Goal: Find specific page/section: Find specific page/section

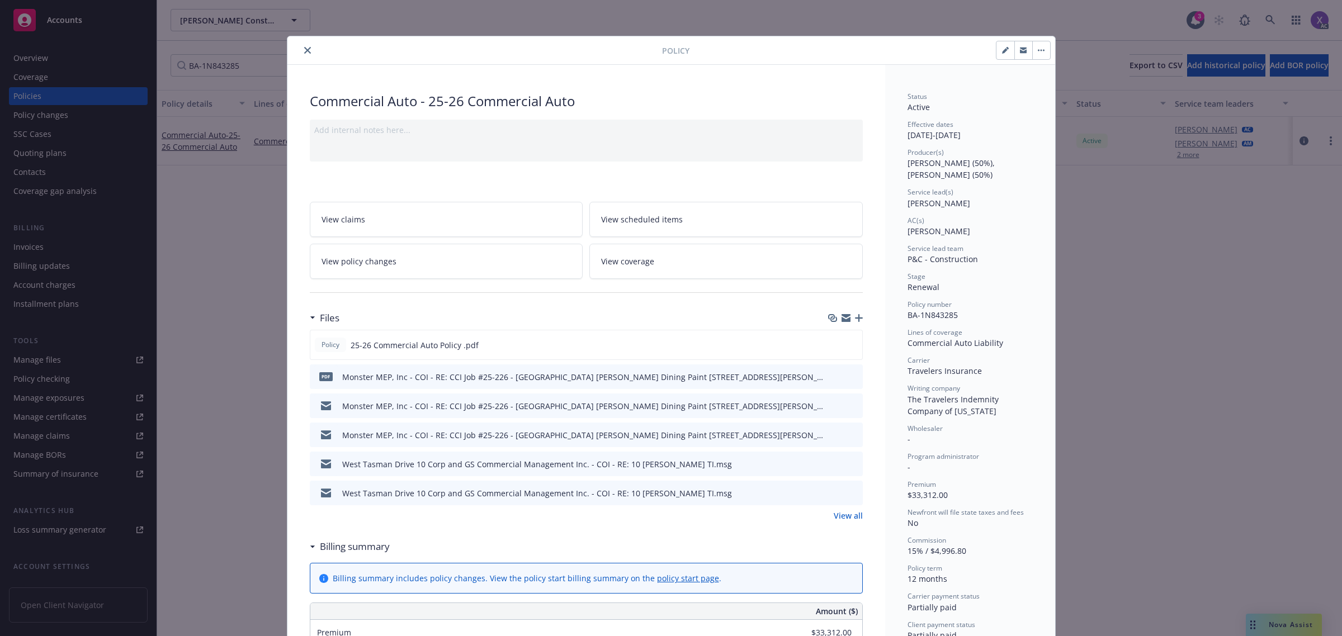
click at [304, 46] on button "close" at bounding box center [307, 50] width 13 height 13
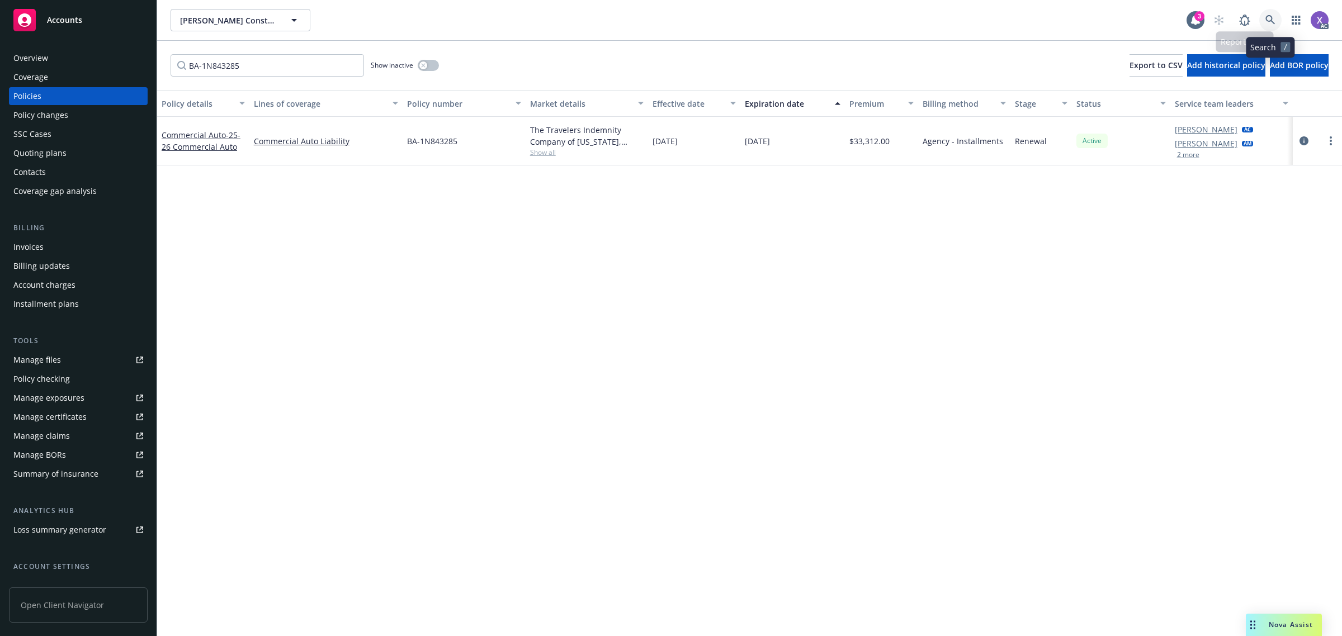
click at [1264, 15] on link at bounding box center [1270, 20] width 22 height 22
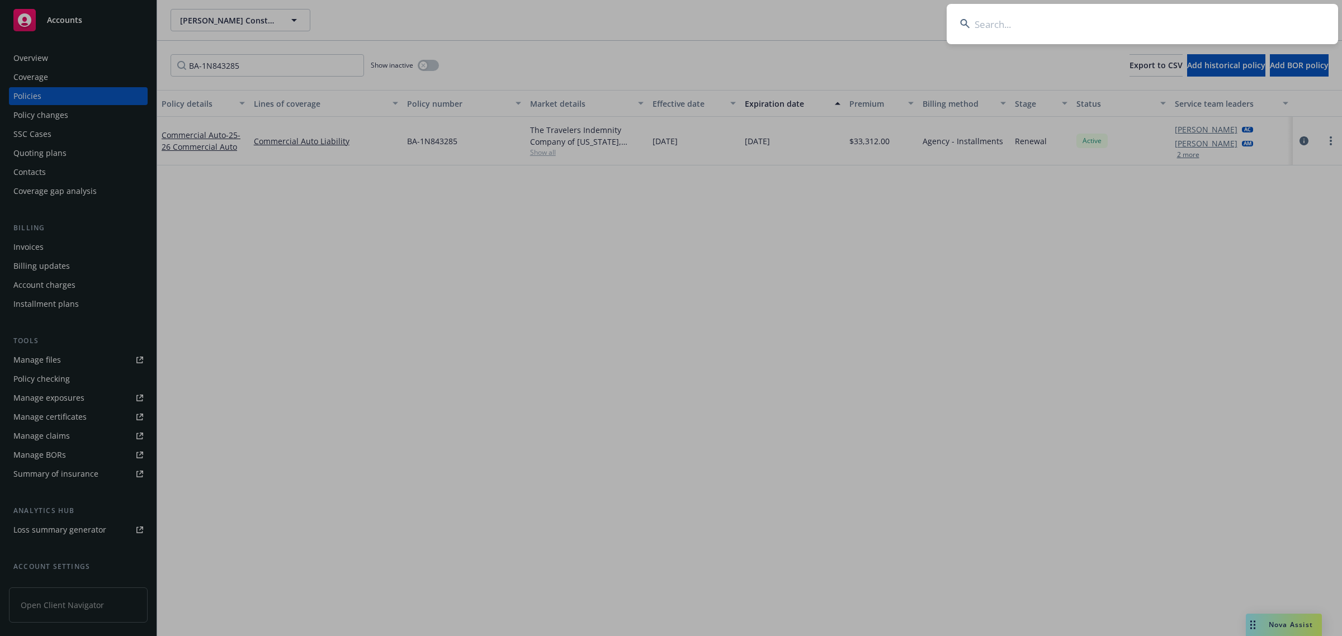
click at [1208, 15] on input at bounding box center [1142, 24] width 391 height 40
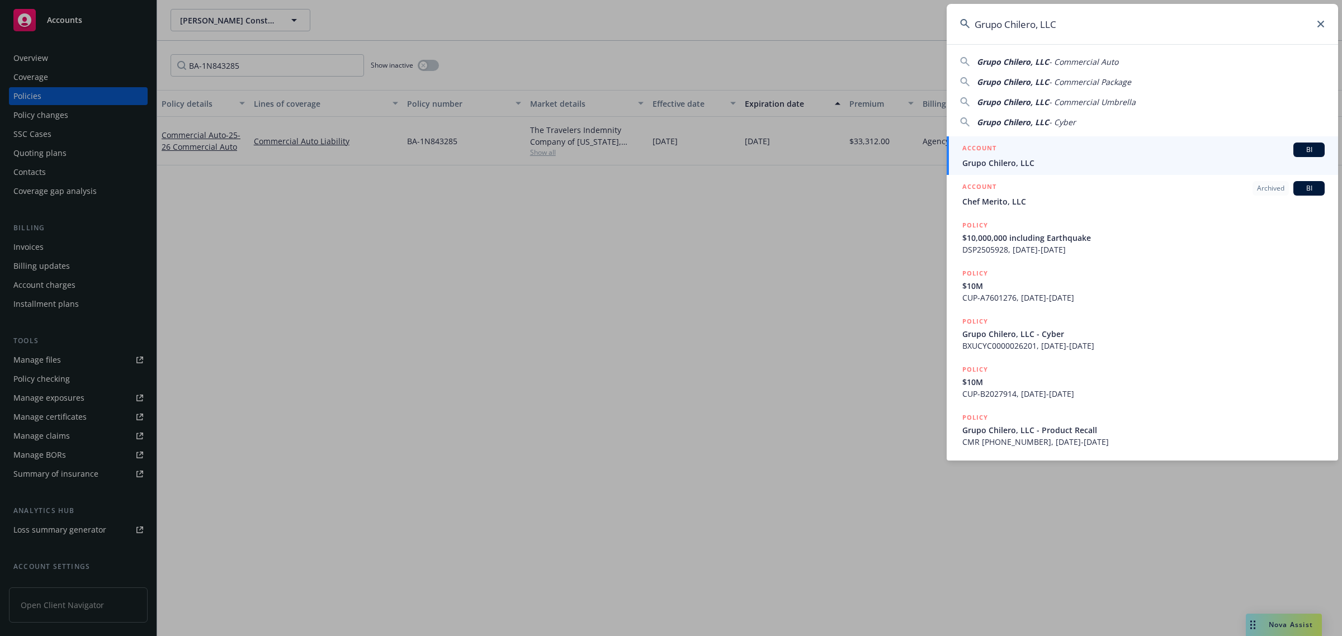
type input "Grupo Chilero, LLC"
drag, startPoint x: 1061, startPoint y: 154, endPoint x: 870, endPoint y: 194, distance: 194.8
click at [1061, 154] on div "ACCOUNT BI" at bounding box center [1143, 150] width 362 height 15
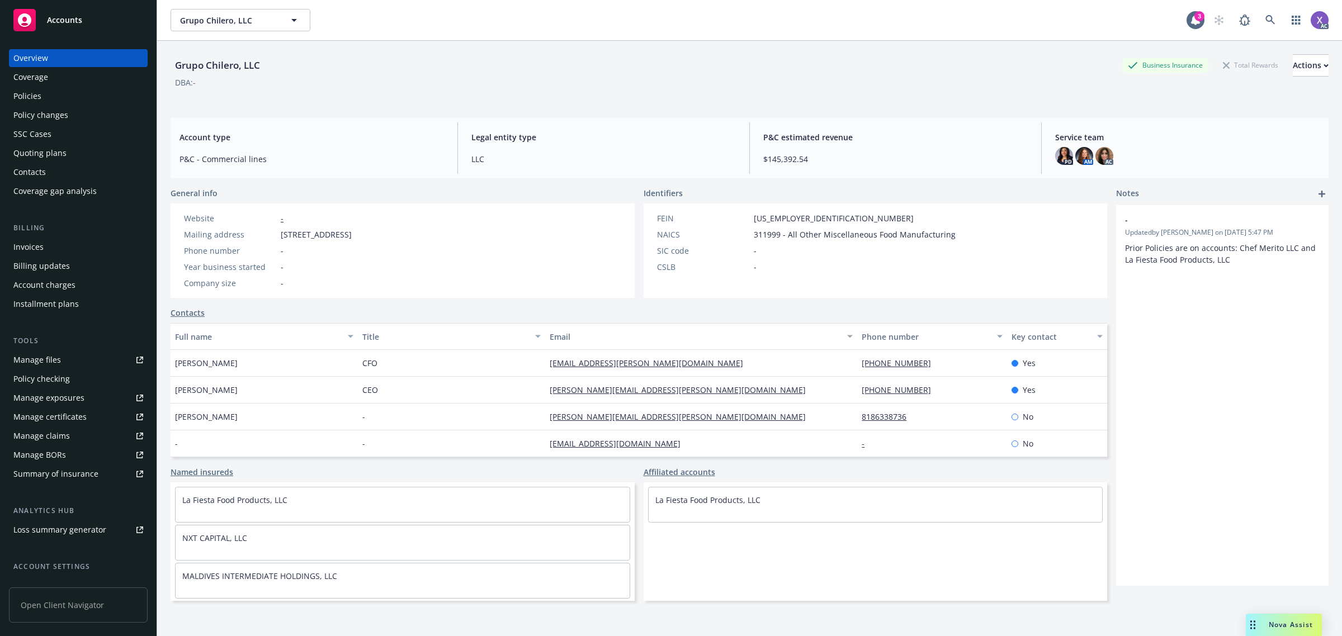
click at [34, 91] on div "Policies" at bounding box center [27, 96] width 28 height 18
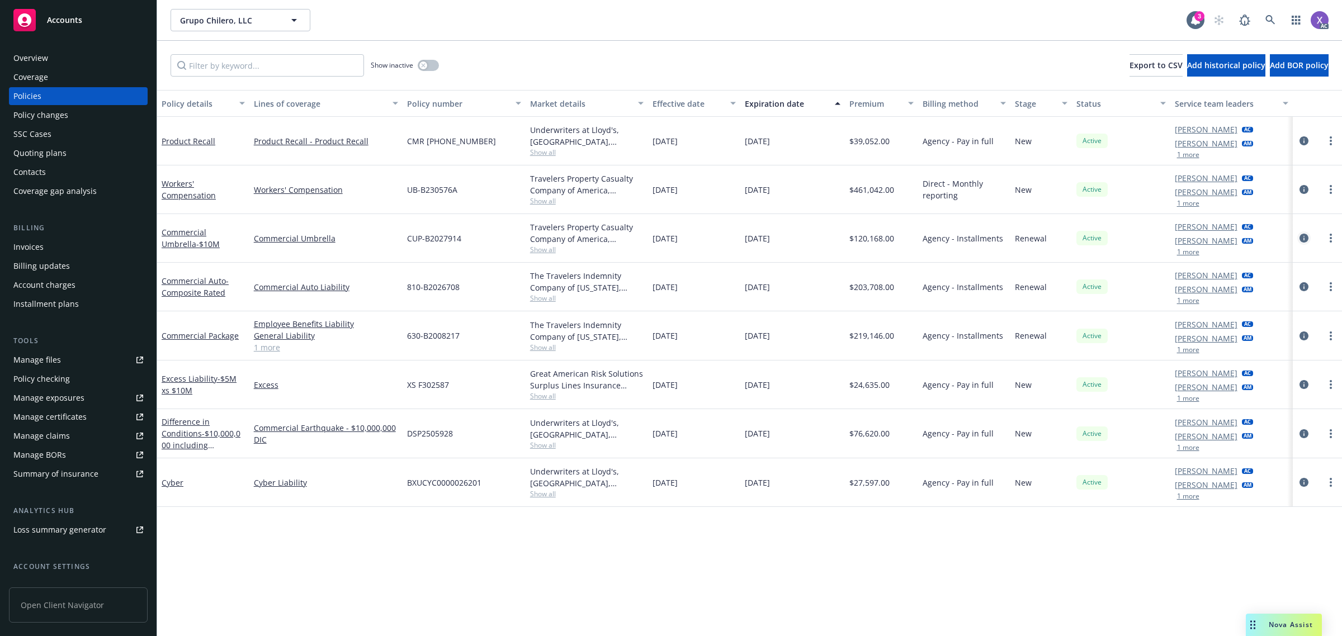
click at [1303, 239] on icon "circleInformation" at bounding box center [1304, 238] width 9 height 9
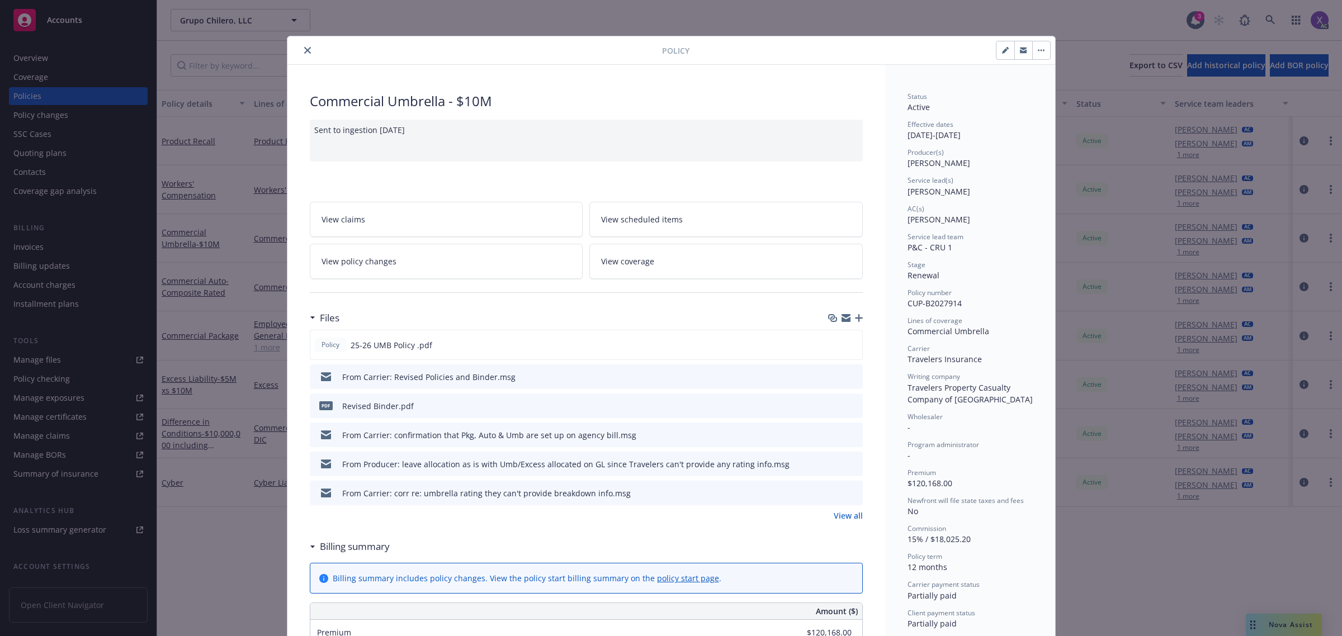
click at [304, 48] on icon "close" at bounding box center [307, 50] width 7 height 7
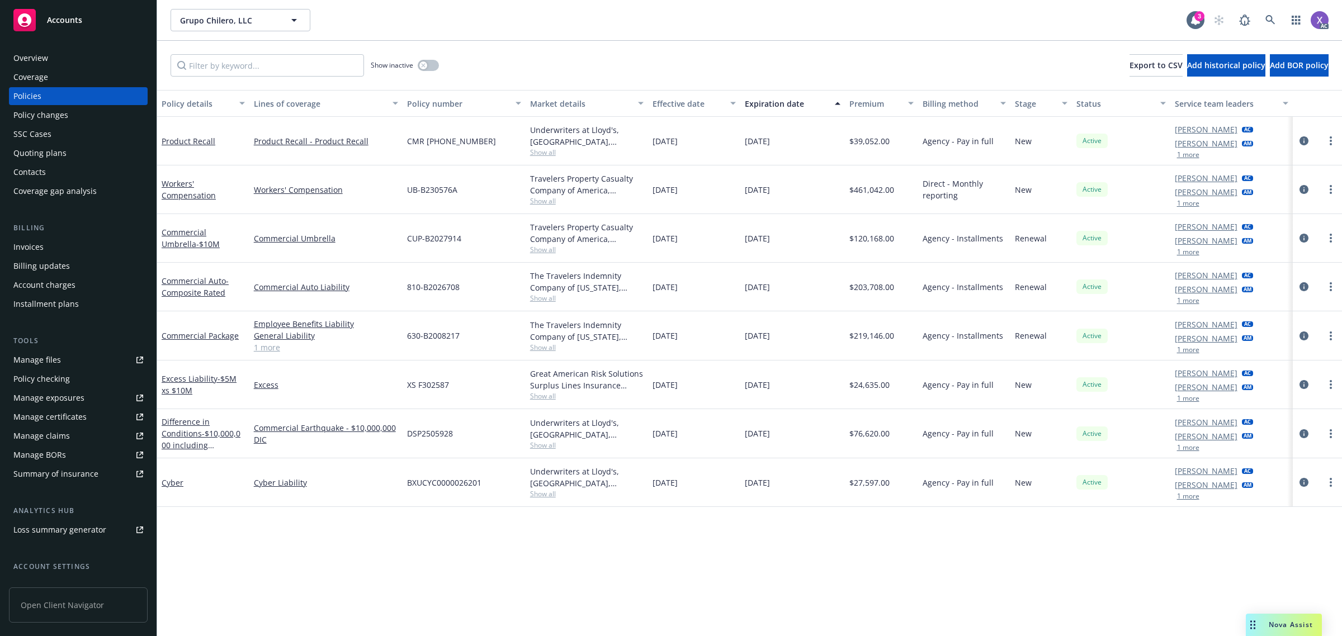
click at [27, 246] on div "Invoices" at bounding box center [28, 247] width 30 height 18
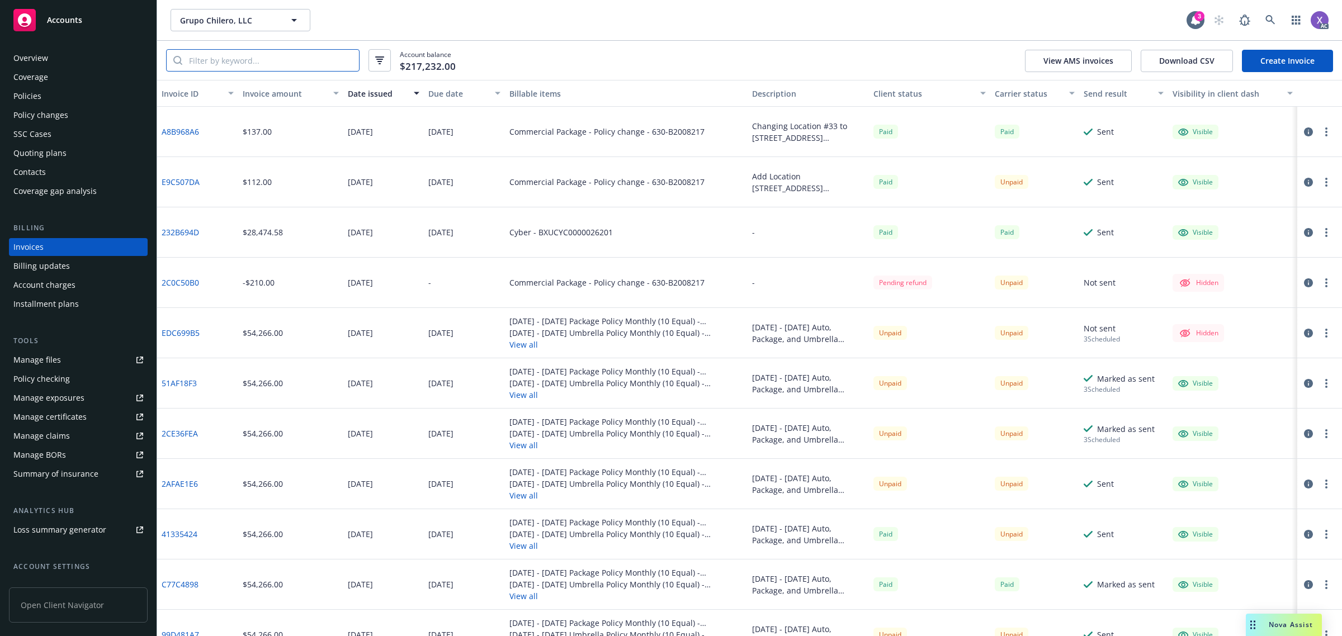
click at [218, 62] on input "search" at bounding box center [270, 60] width 177 height 21
paste input "41335424"
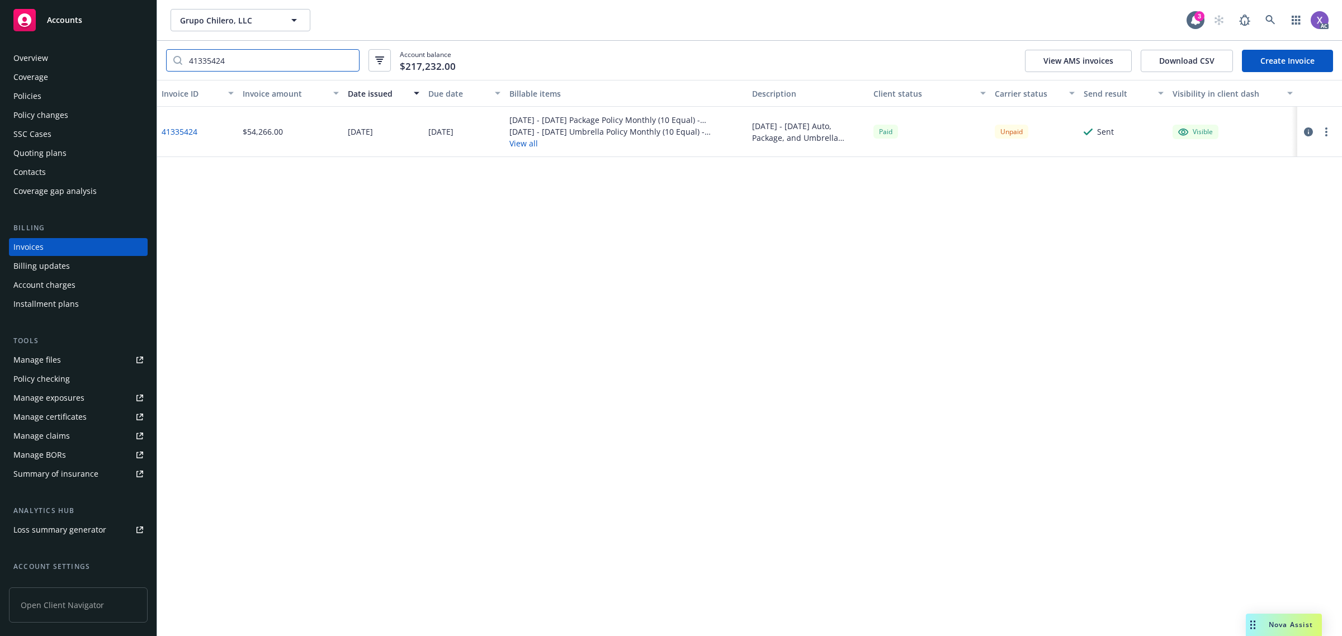
type input "41335424"
click at [189, 130] on link "41335424" at bounding box center [180, 132] width 36 height 12
click at [35, 95] on div "Policies" at bounding box center [27, 96] width 28 height 18
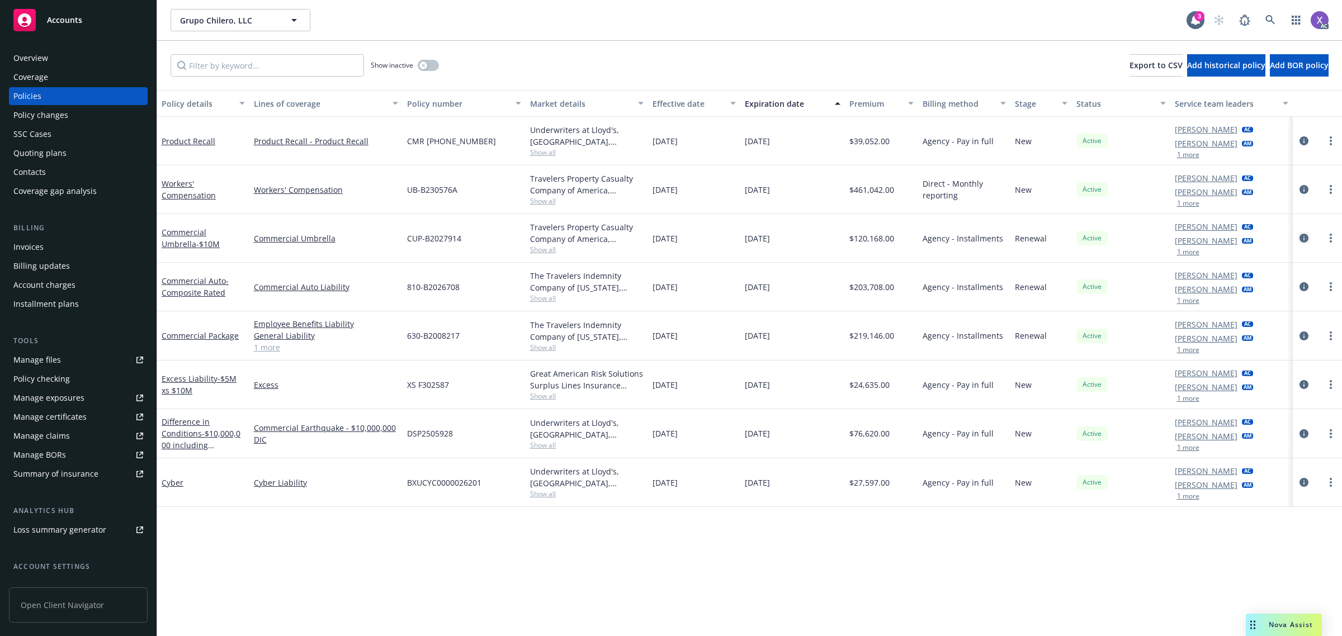
click at [1300, 238] on icon "circleInformation" at bounding box center [1304, 238] width 9 height 9
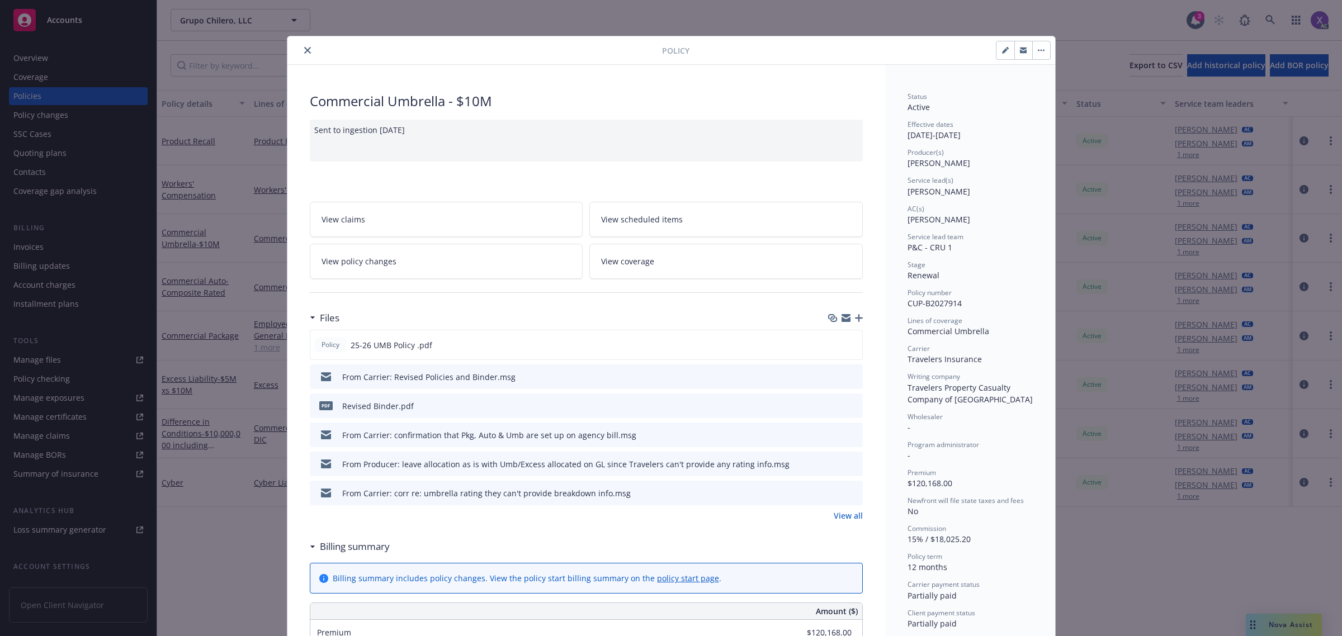
click at [303, 46] on button "close" at bounding box center [307, 50] width 13 height 13
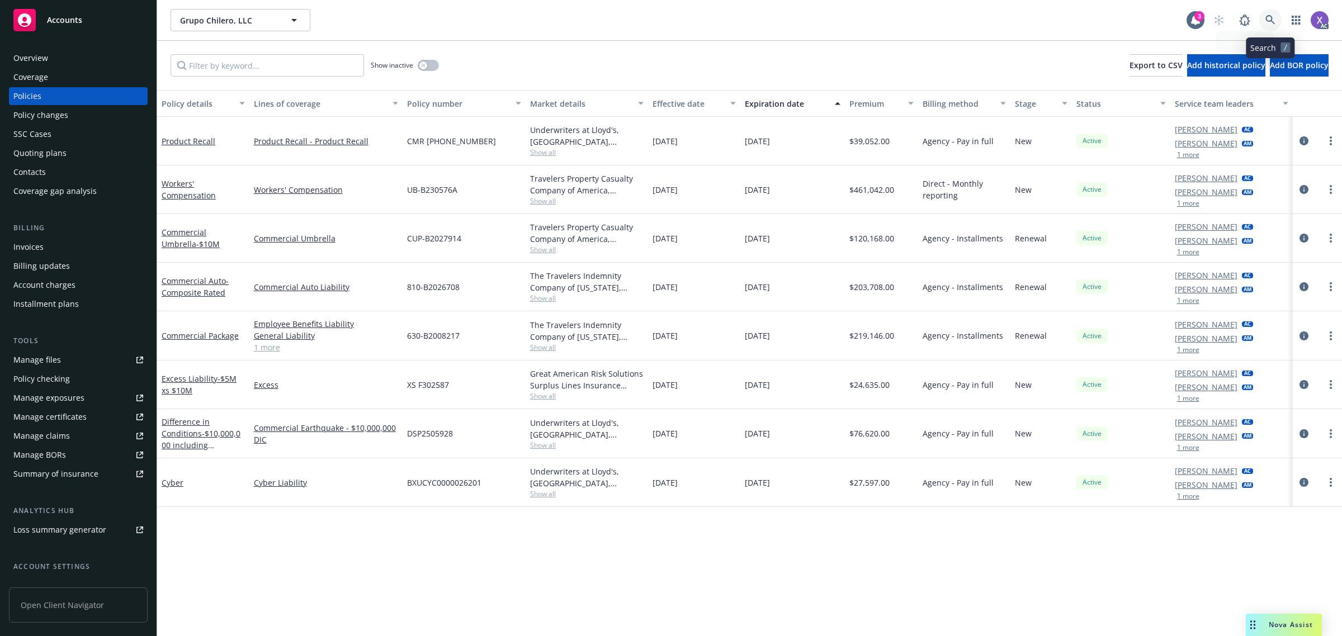
click at [1267, 20] on icon at bounding box center [1271, 20] width 10 height 10
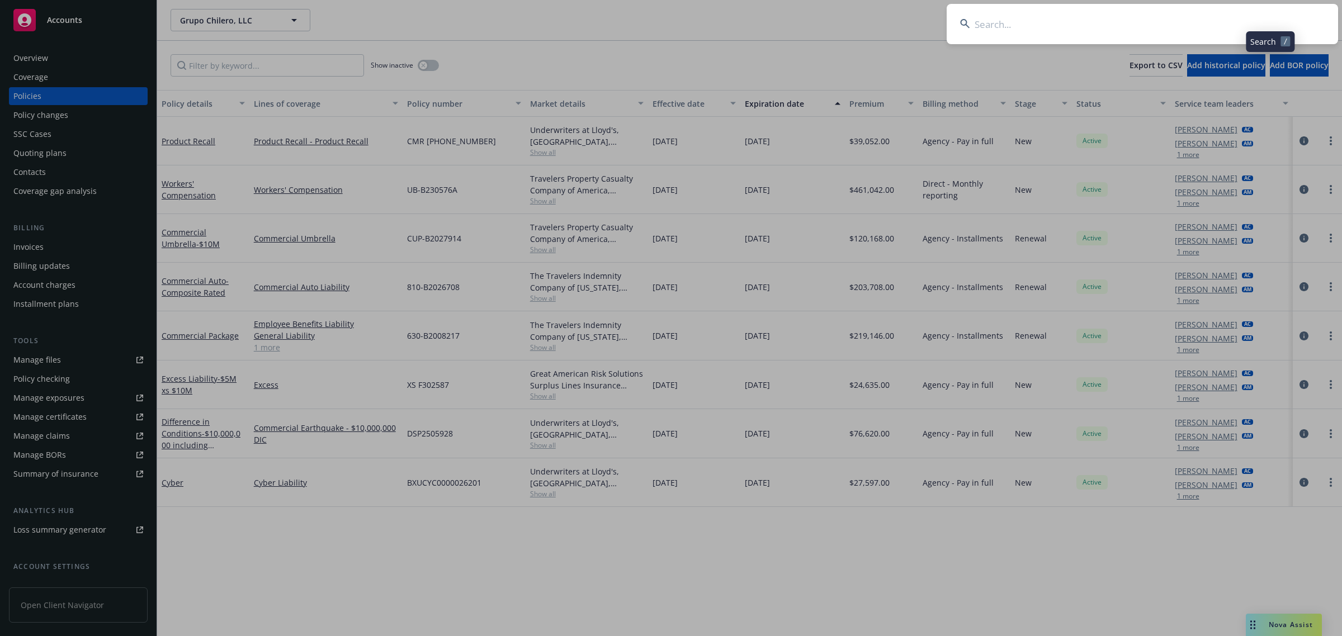
click at [1152, 23] on input at bounding box center [1142, 24] width 391 height 40
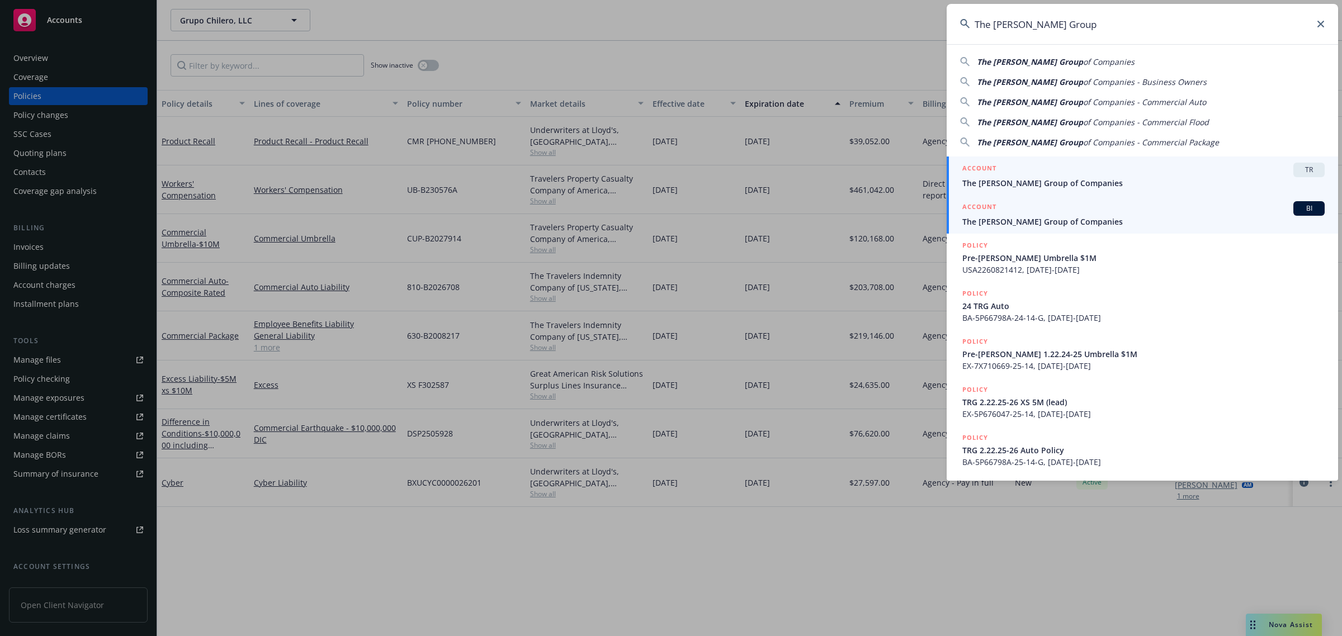
type input "The [PERSON_NAME] Group"
click at [1013, 225] on span "The [PERSON_NAME] Group of Companies" at bounding box center [1143, 222] width 362 height 12
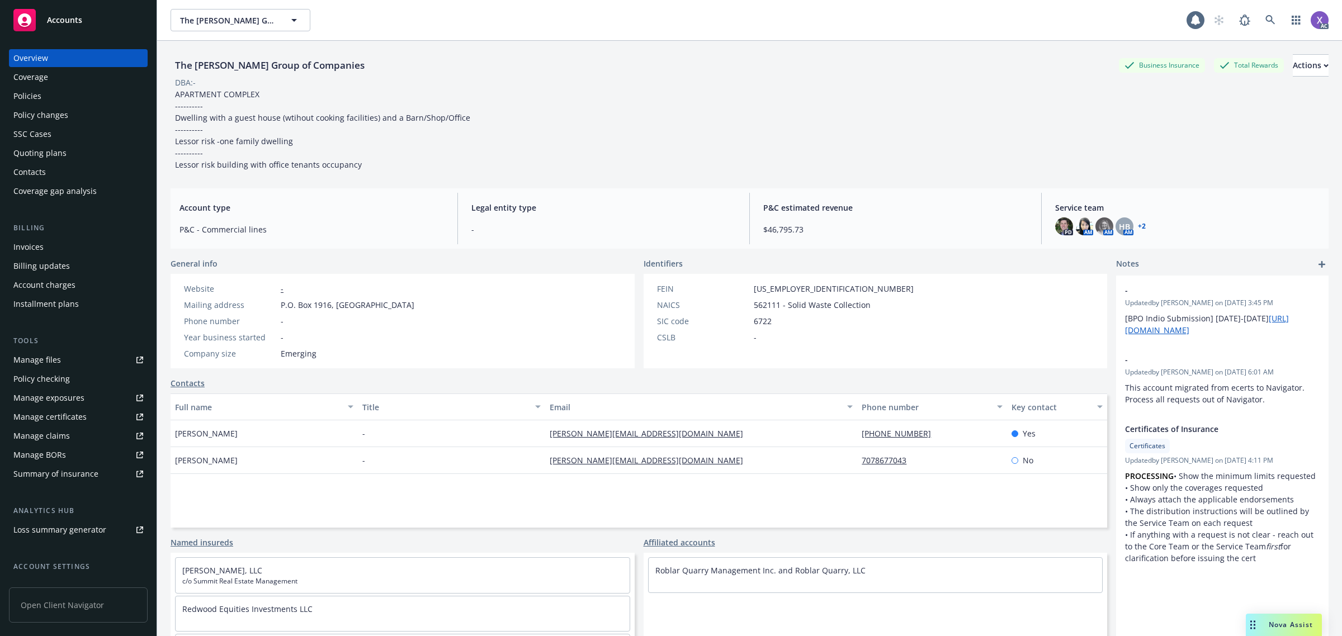
click at [27, 247] on div "Invoices" at bounding box center [28, 247] width 30 height 18
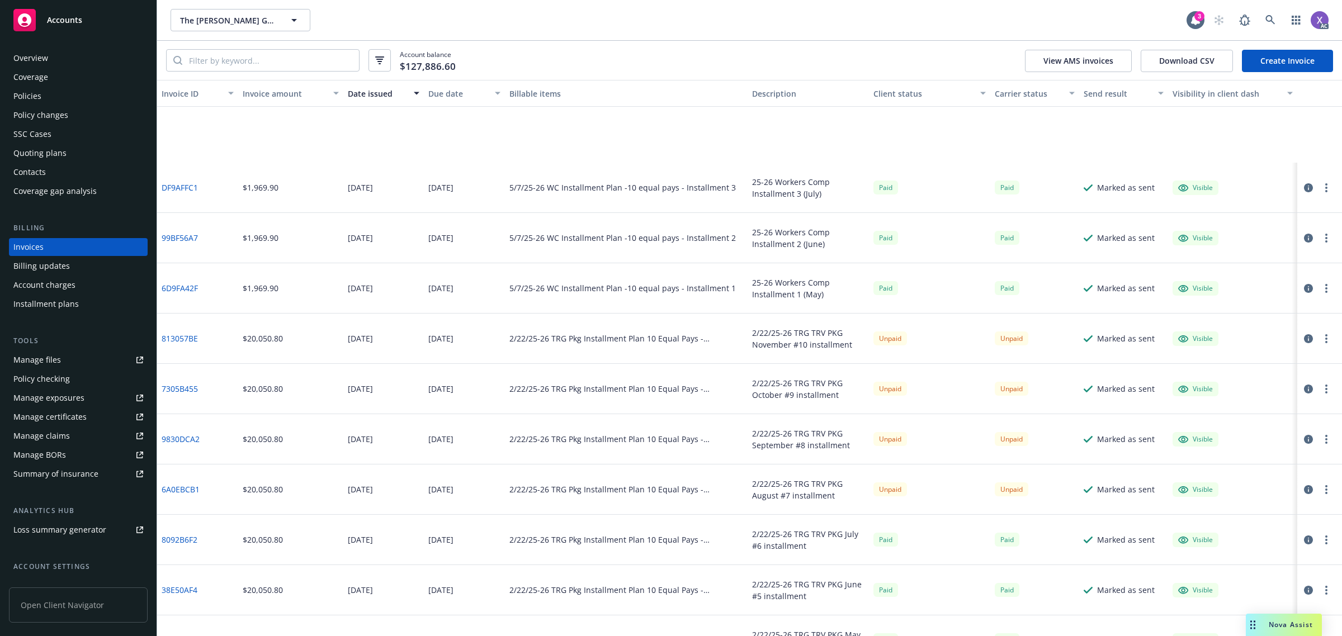
scroll to position [210, 0]
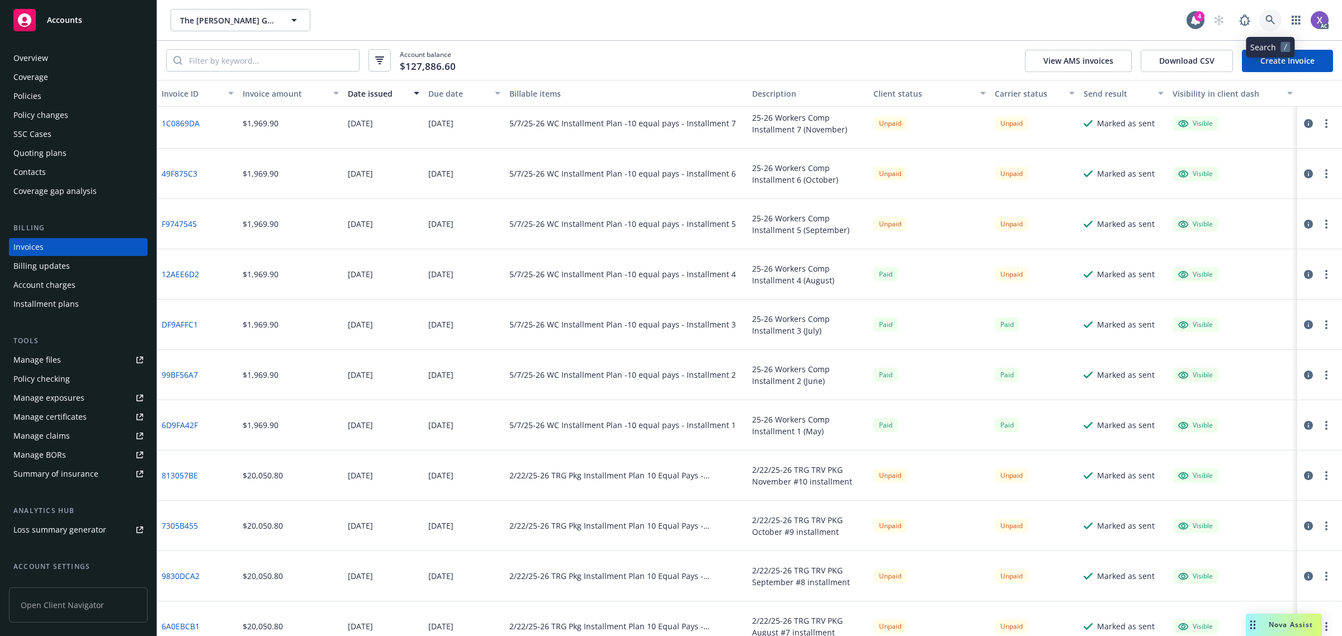
click at [1266, 20] on icon at bounding box center [1271, 20] width 10 height 10
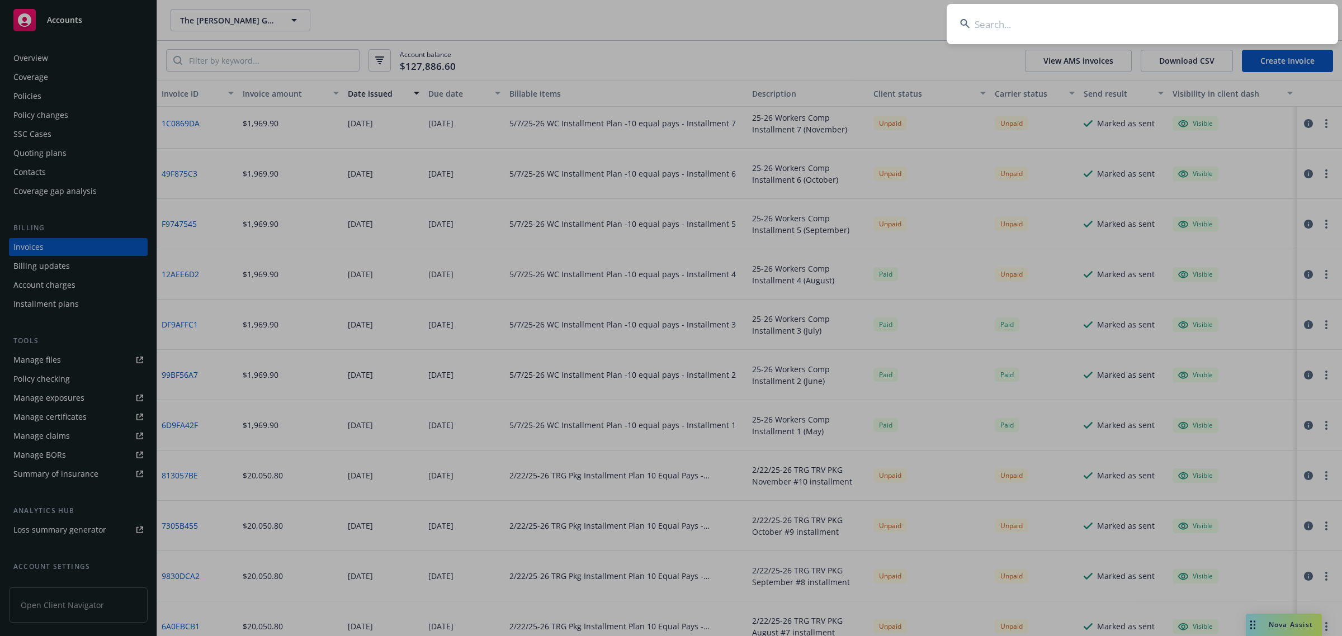
drag, startPoint x: 1266, startPoint y: 20, endPoint x: 1095, endPoint y: 29, distance: 170.8
click at [1095, 29] on input at bounding box center [1142, 24] width 391 height 40
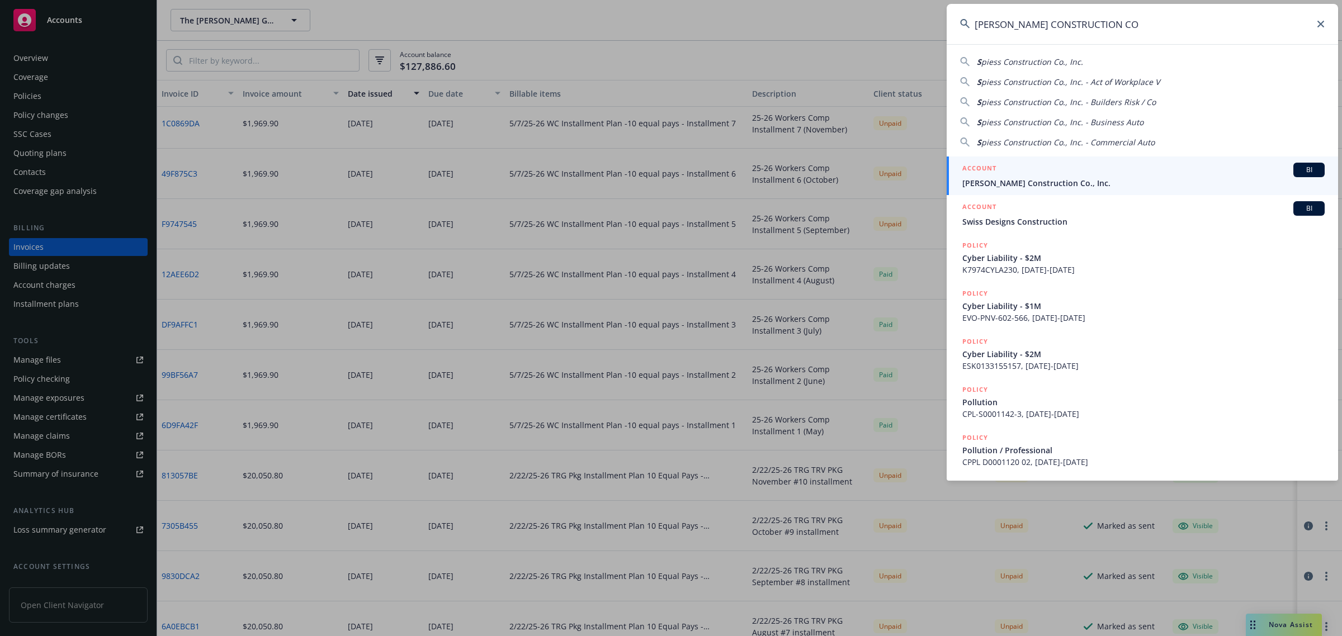
type input "[PERSON_NAME] CONSTRUCTION CO"
click at [997, 183] on span "[PERSON_NAME] Construction Co., Inc." at bounding box center [1143, 183] width 362 height 12
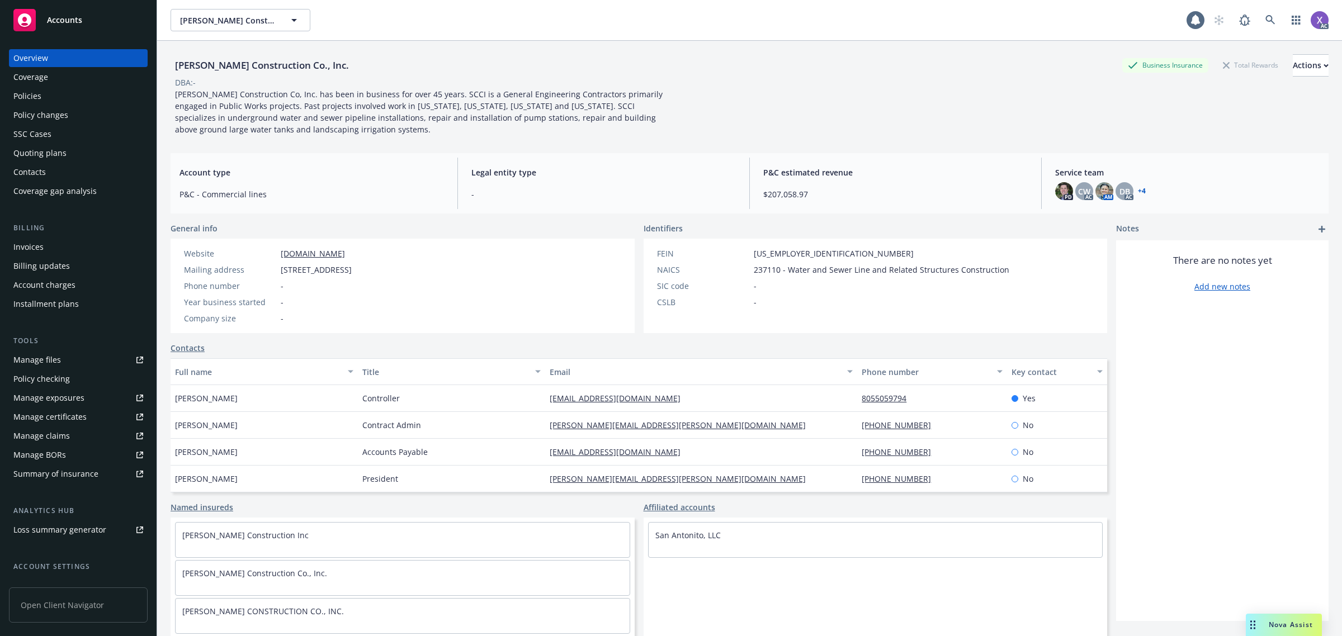
click at [24, 246] on div "Invoices" at bounding box center [28, 247] width 30 height 18
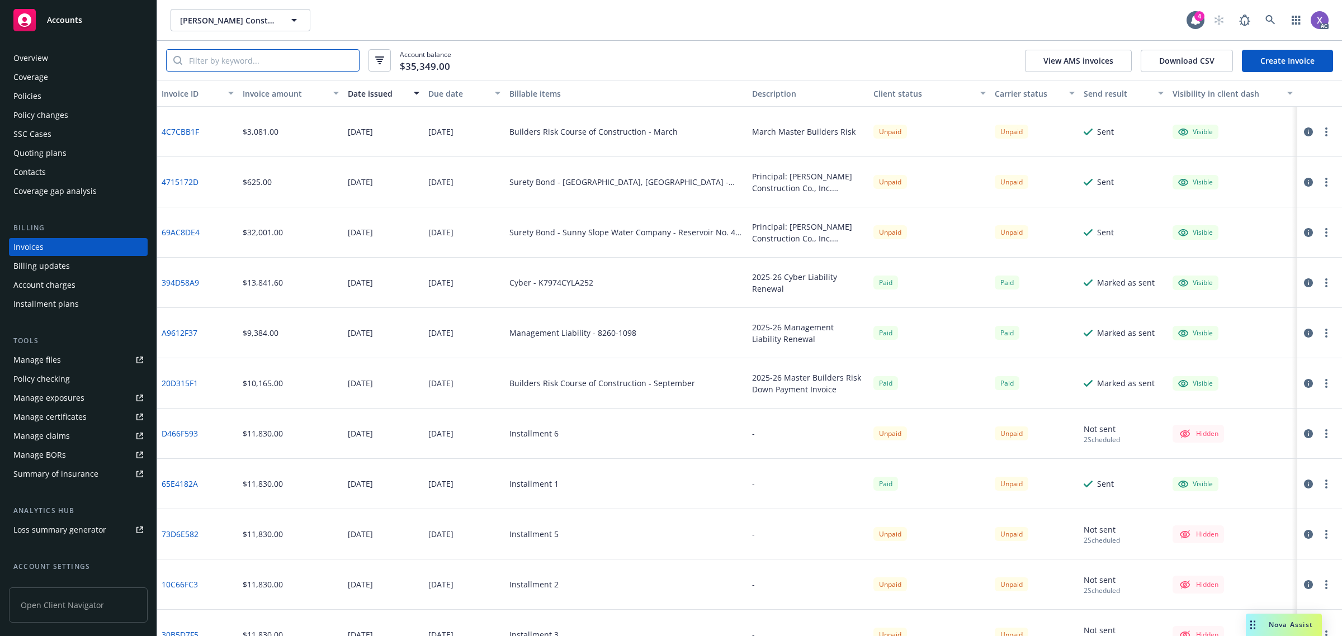
click at [261, 62] on input "search" at bounding box center [270, 60] width 177 height 21
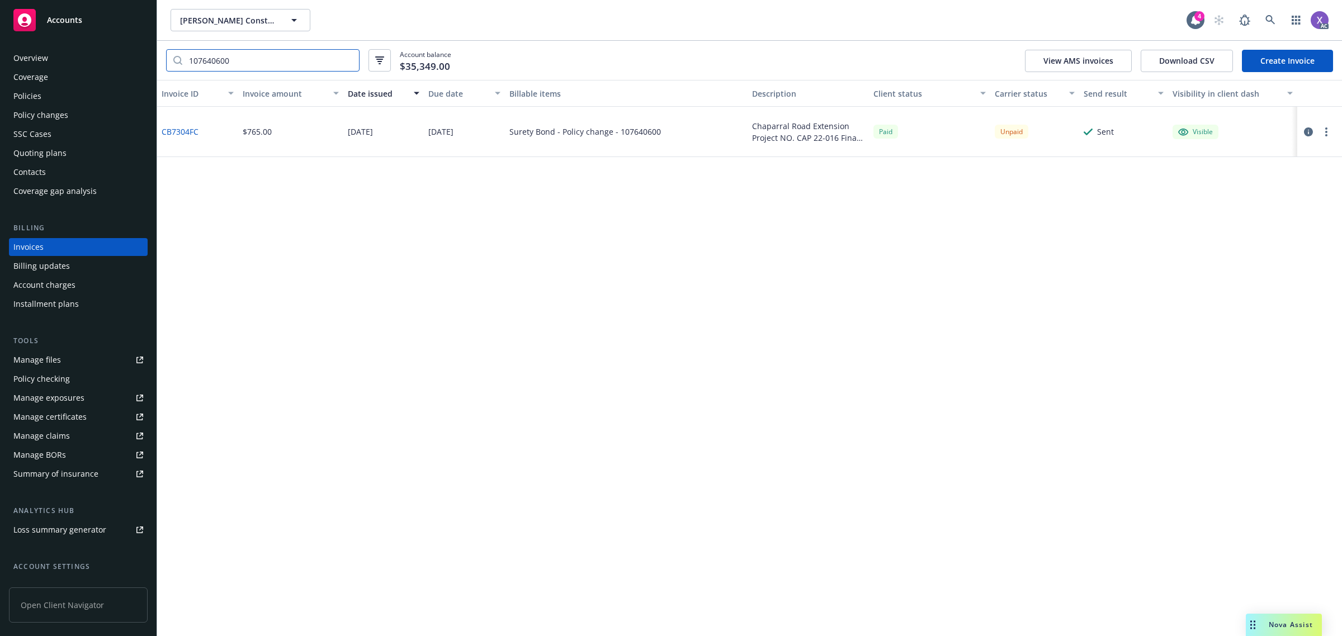
type input "107640600"
